Goal: Task Accomplishment & Management: Manage account settings

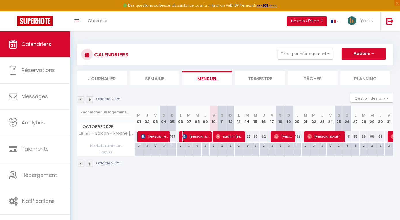
click at [206, 136] on span "[PERSON_NAME]" at bounding box center [196, 136] width 28 height 11
select select "OK"
select select "KO"
select select "0"
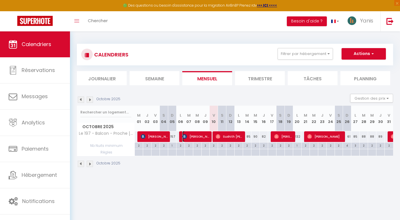
select select "1"
select select
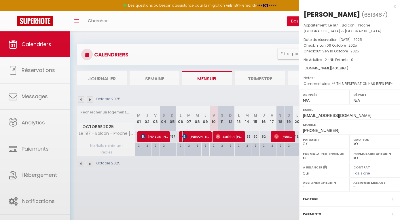
select select "31564"
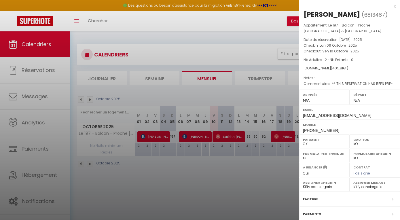
click at [185, 25] on div at bounding box center [200, 110] width 400 height 220
